Goal: Transaction & Acquisition: Purchase product/service

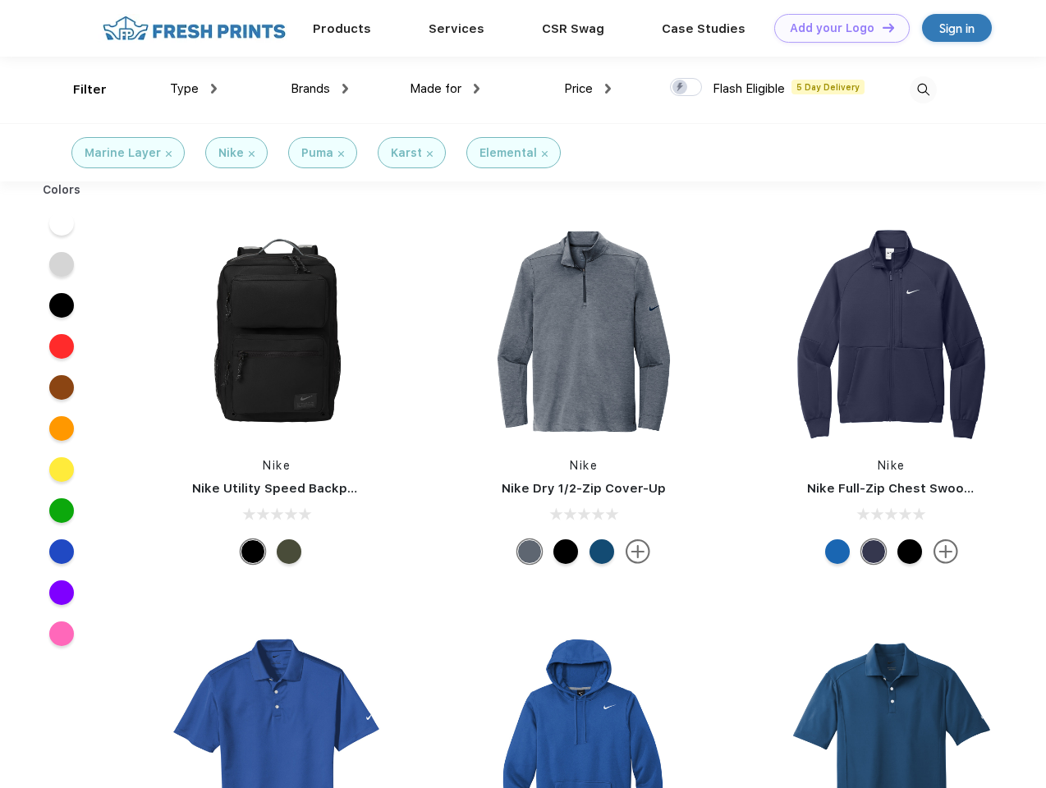
click at [836, 28] on link "Add your Logo Design Tool" at bounding box center [841, 28] width 135 height 29
click at [0, 0] on div "Design Tool" at bounding box center [0, 0] width 0 height 0
click at [881, 27] on link "Add your Logo Design Tool" at bounding box center [841, 28] width 135 height 29
click at [79, 89] on div "Filter" at bounding box center [90, 89] width 34 height 19
click at [194, 89] on span "Type" at bounding box center [184, 88] width 29 height 15
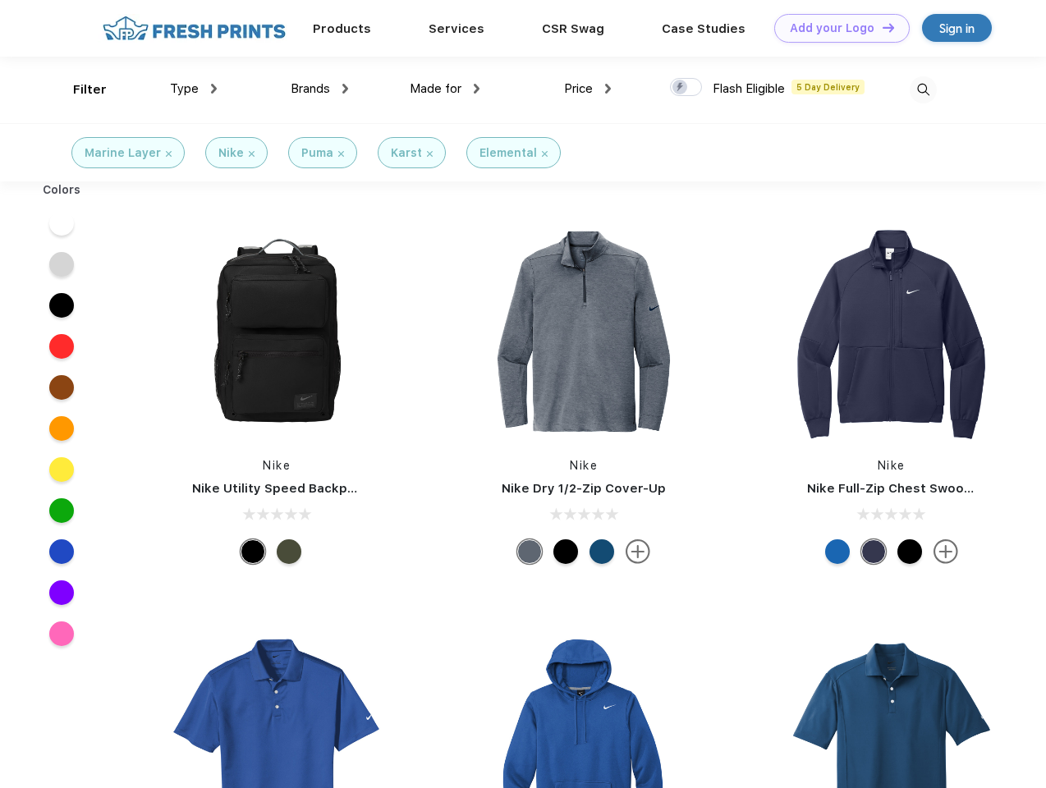
click at [319, 89] on span "Brands" at bounding box center [310, 88] width 39 height 15
click at [445, 89] on span "Made for" at bounding box center [436, 88] width 52 height 15
click at [588, 89] on span "Price" at bounding box center [578, 88] width 29 height 15
click at [686, 88] on div at bounding box center [686, 87] width 32 height 18
click at [680, 88] on input "checkbox" at bounding box center [675, 82] width 11 height 11
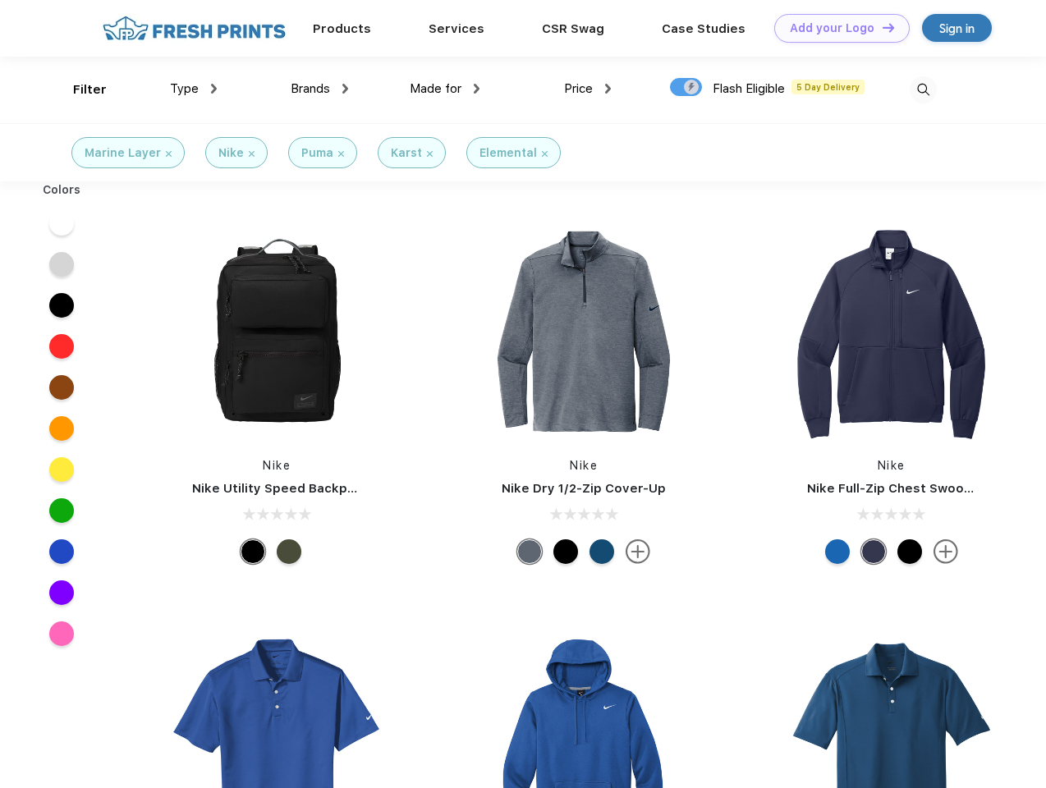
click at [923, 89] on img at bounding box center [922, 89] width 27 height 27
